Goal: Task Accomplishment & Management: Use online tool/utility

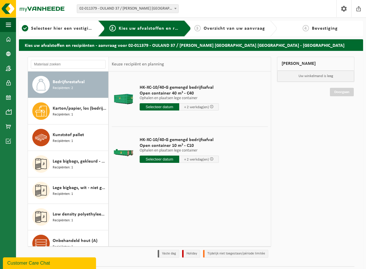
click at [174, 7] on span at bounding box center [176, 9] width 6 height 8
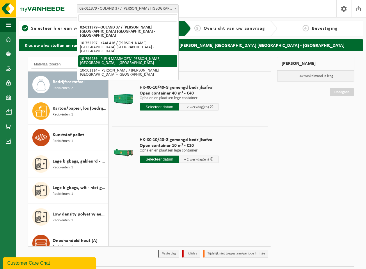
select select "32389"
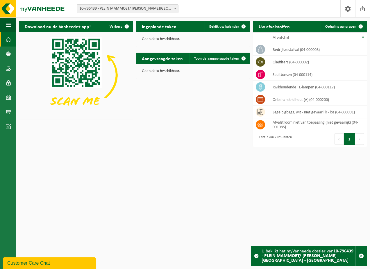
click at [176, 9] on span at bounding box center [176, 9] width 6 height 8
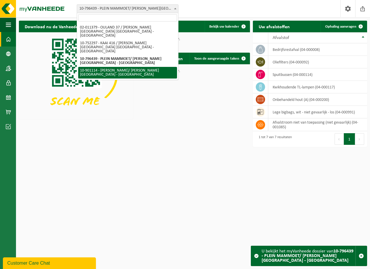
select select "119442"
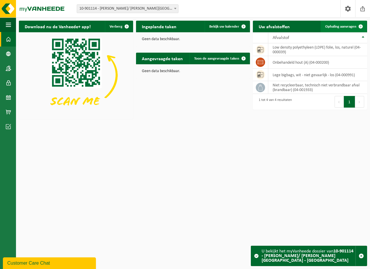
click at [362, 26] on span at bounding box center [361, 27] width 12 height 12
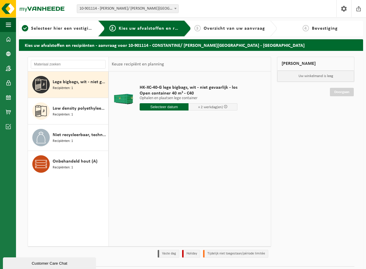
click at [65, 88] on span "Recipiënten: 1" at bounding box center [63, 89] width 20 height 6
click at [169, 108] on input "text" at bounding box center [164, 106] width 49 height 7
click at [145, 177] on div "29" at bounding box center [145, 177] width 10 height 9
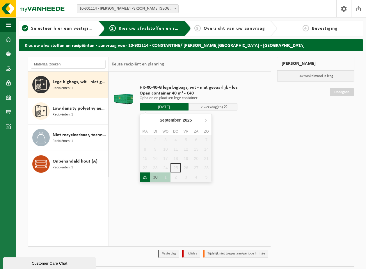
type input "Van 2025-09-29"
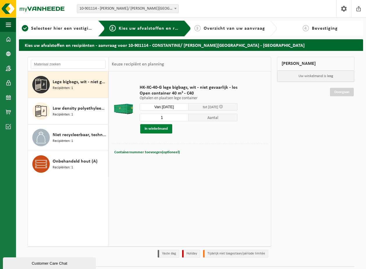
click at [157, 129] on button "In winkelmand" at bounding box center [156, 128] width 32 height 9
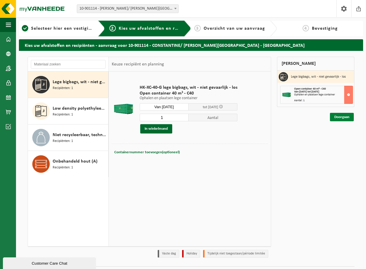
click at [342, 120] on link "Doorgaan" at bounding box center [342, 117] width 24 height 8
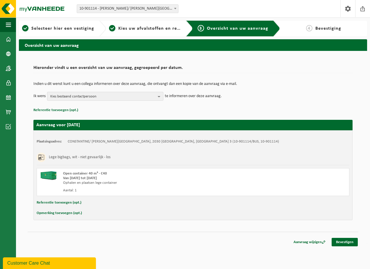
click at [103, 93] on span "Kies bestaand contactpersoon" at bounding box center [102, 96] width 105 height 9
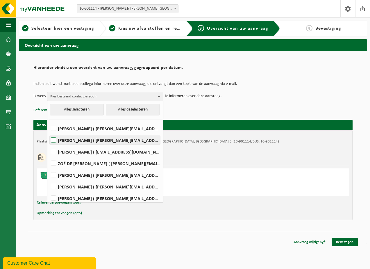
click at [80, 140] on label "ANJA BASTIAENSEN ( a.bastiaensen@be.steinweg.com )" at bounding box center [105, 140] width 111 height 9
click at [49, 133] on input "ANJA BASTIAENSEN ( a.bastiaensen@be.steinweg.com )" at bounding box center [49, 133] width 0 height 0
checkbox input "true"
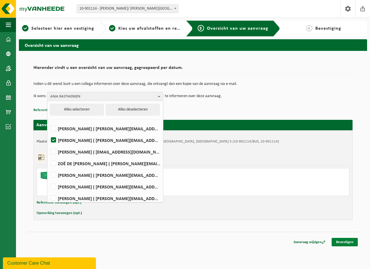
click at [345, 243] on link "Bevestigen" at bounding box center [345, 242] width 26 height 8
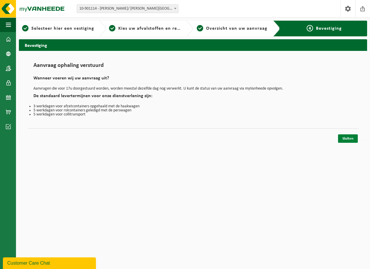
click at [356, 138] on link "Sluiten" at bounding box center [348, 138] width 20 height 8
